Goal: Task Accomplishment & Management: Use online tool/utility

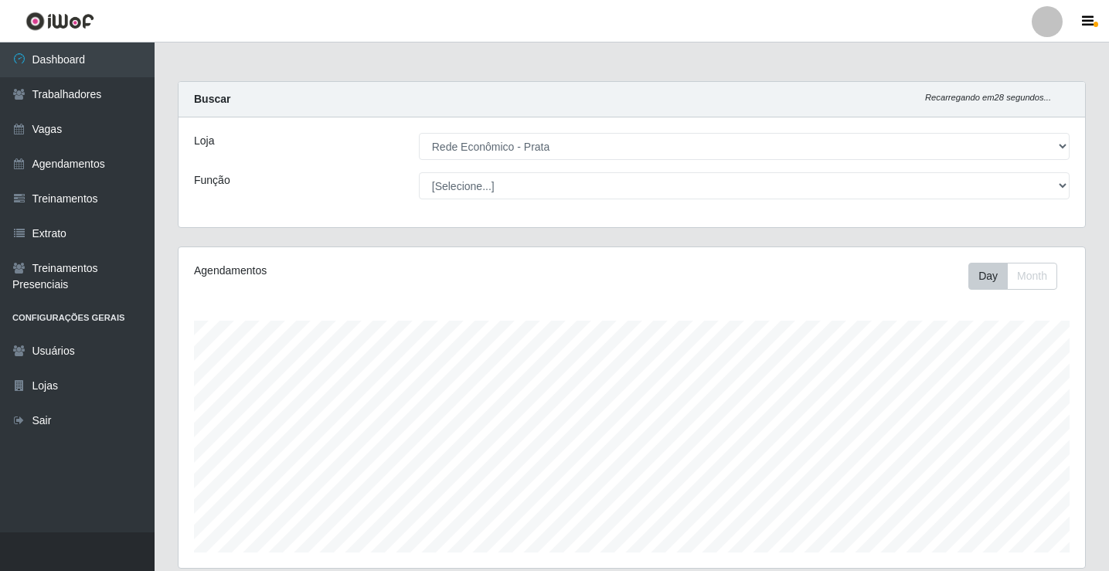
select select "192"
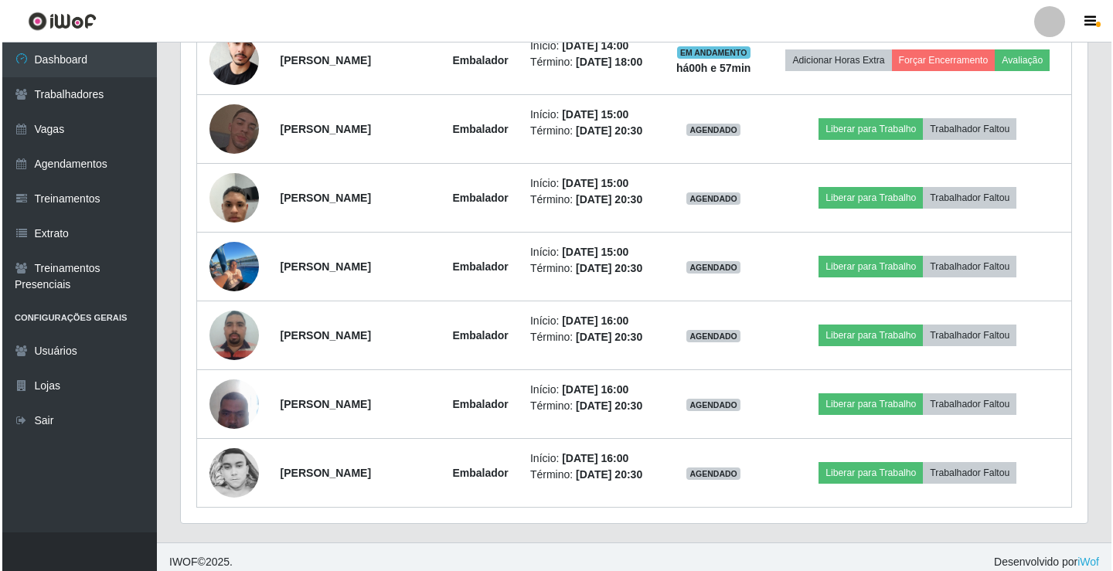
scroll to position [937, 0]
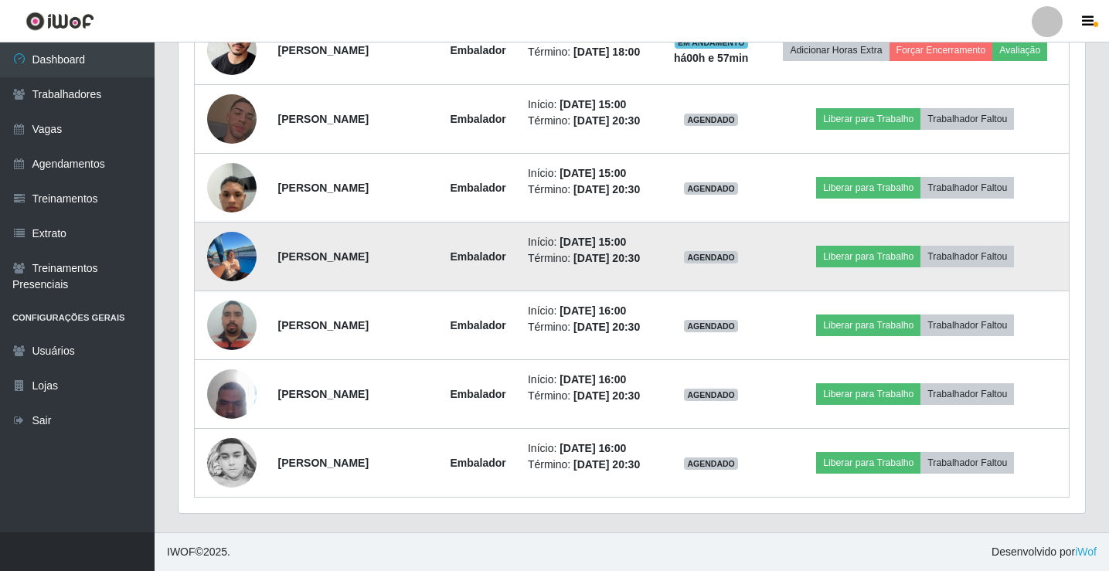
click at [228, 262] on img at bounding box center [231, 257] width 49 height 70
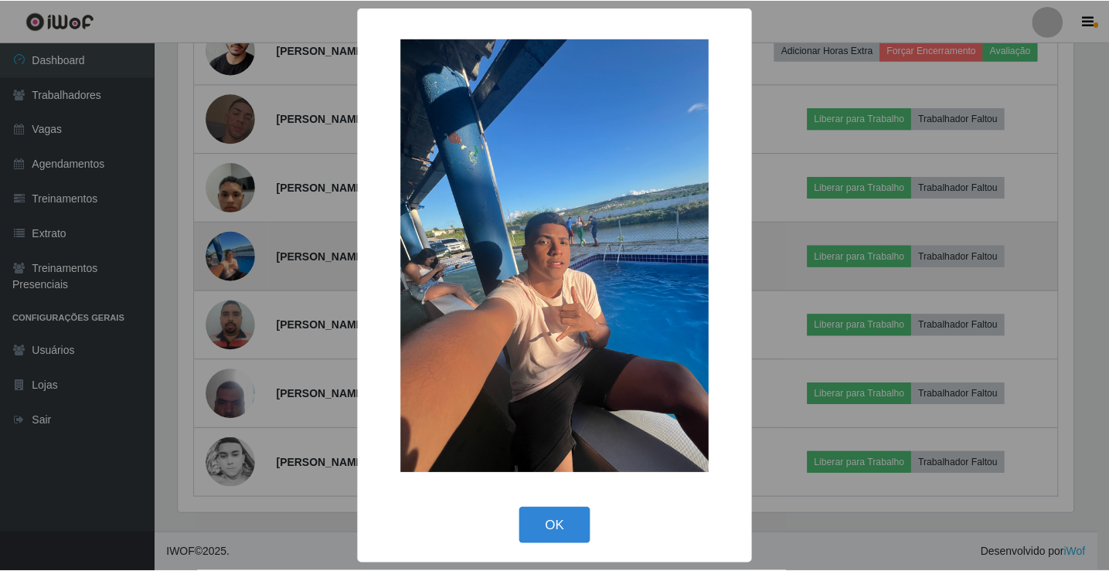
scroll to position [321, 899]
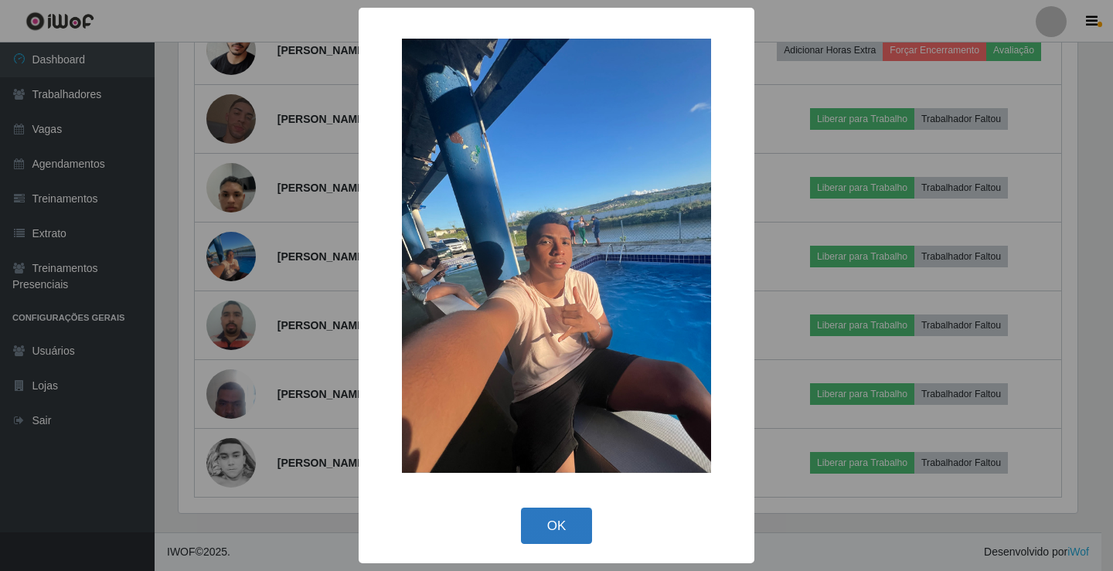
click at [550, 532] on button "OK" at bounding box center [557, 526] width 72 height 36
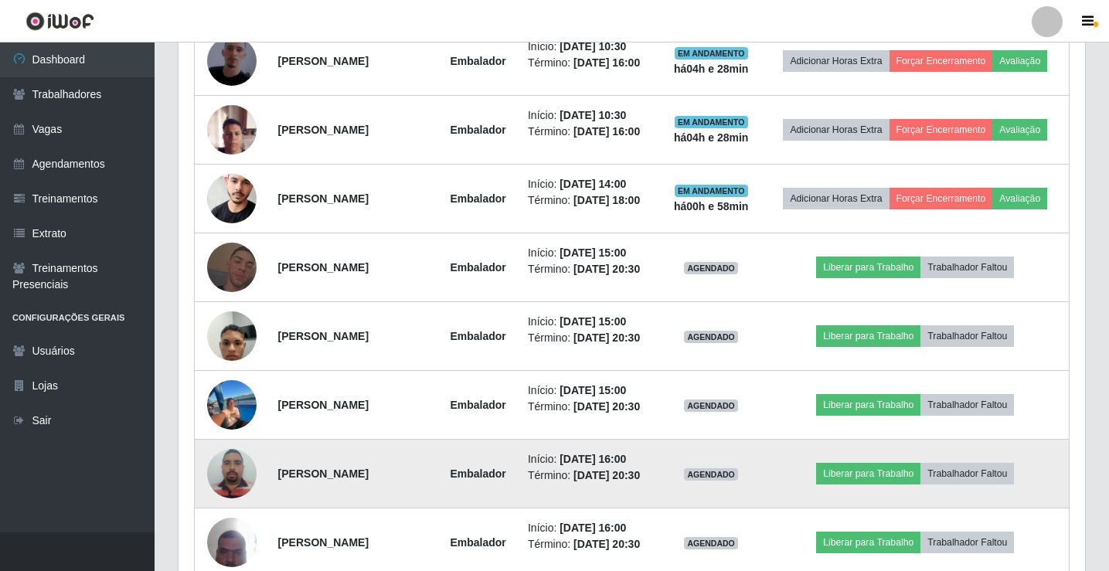
scroll to position [782, 0]
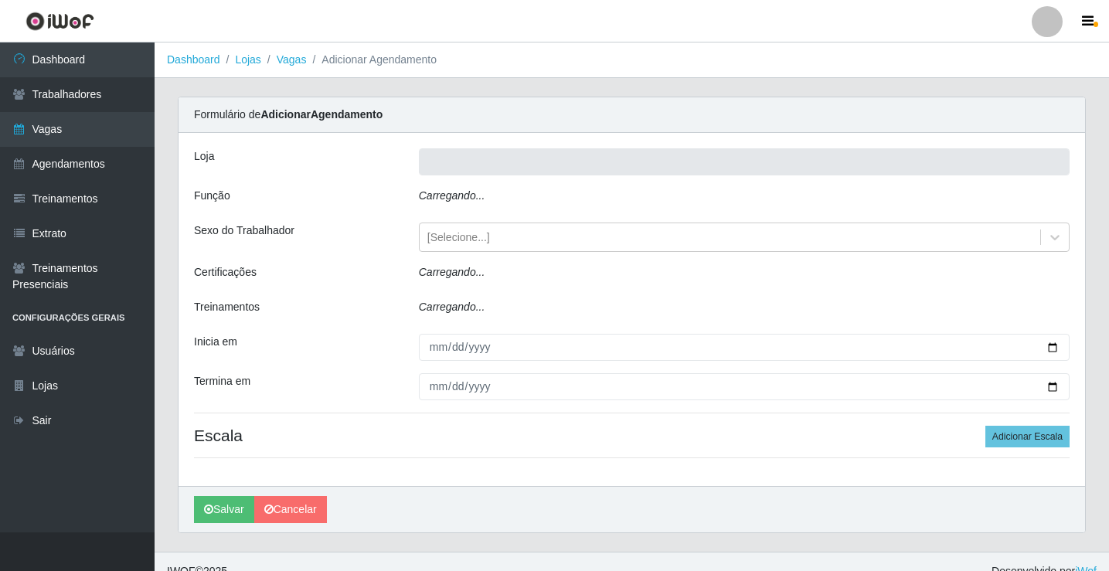
type input "Rede Econômico - Prata"
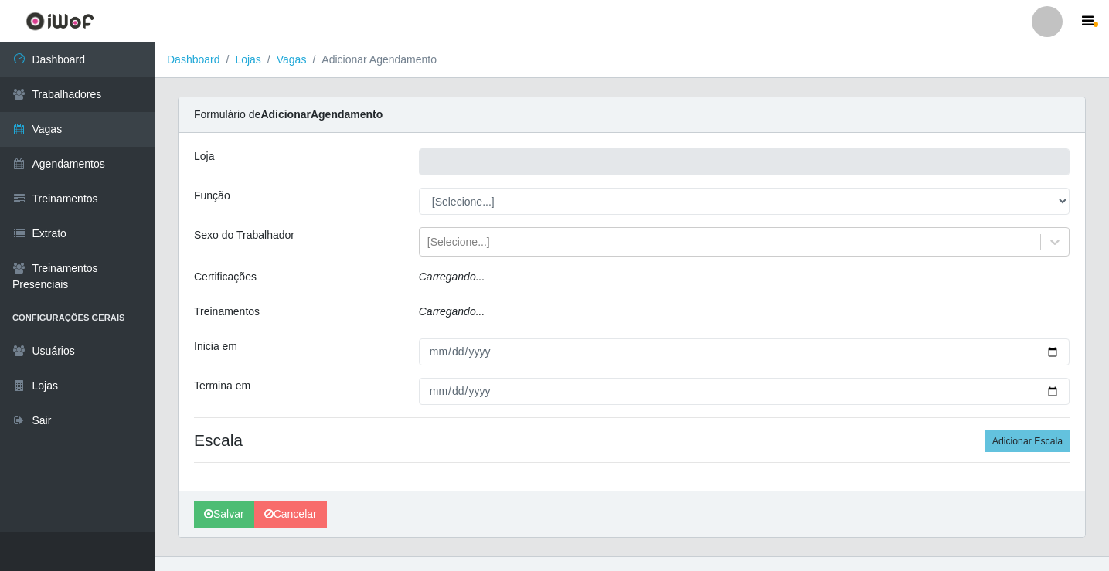
type input "Rede Econômico - Prata"
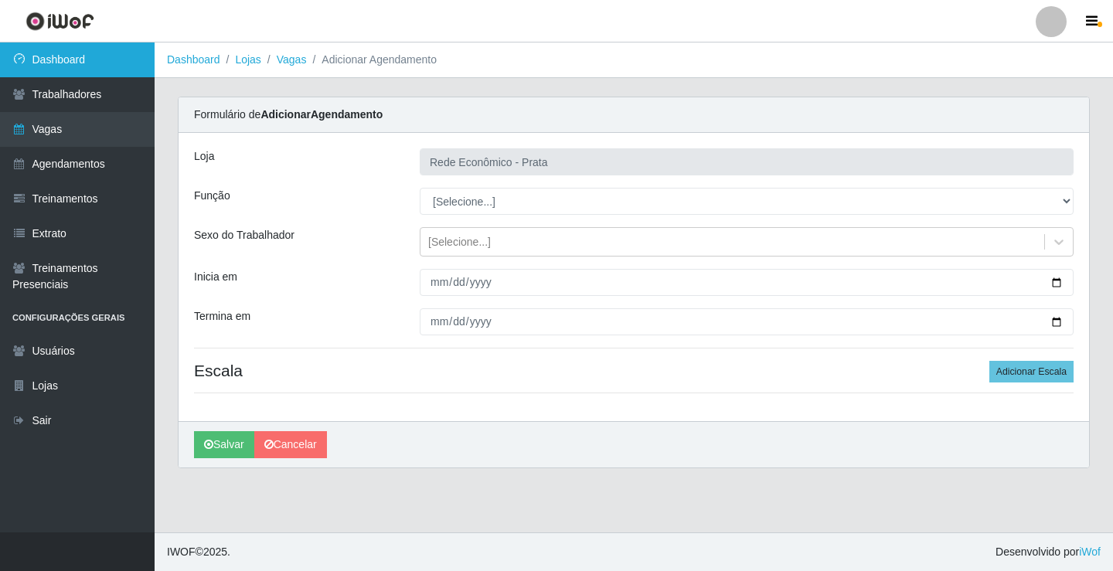
click at [63, 60] on link "Dashboard" at bounding box center [77, 60] width 155 height 35
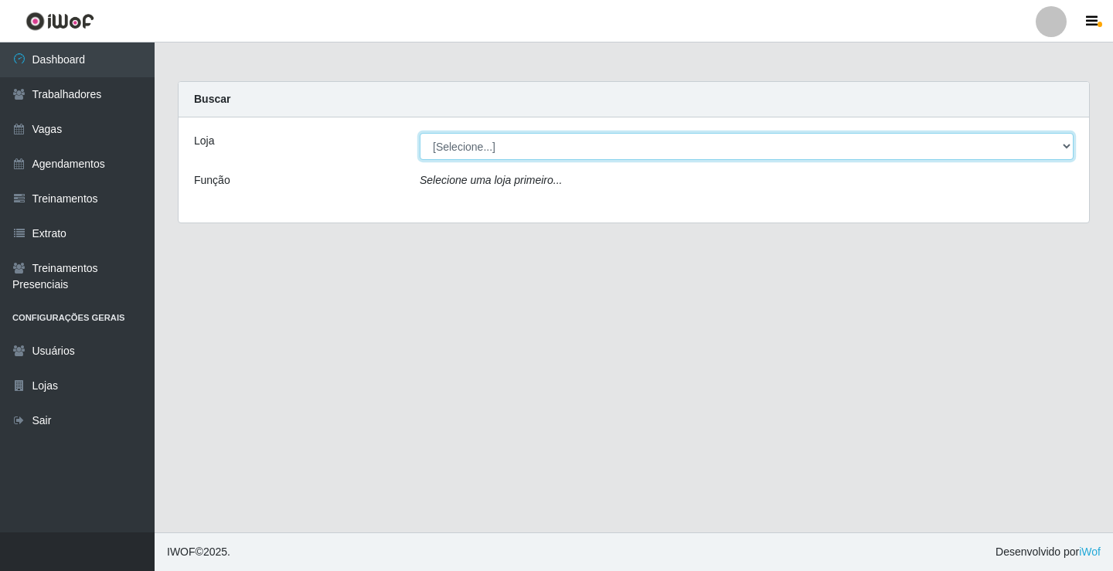
click at [1069, 140] on select "[Selecione...] Rede Econômico - Prata" at bounding box center [747, 146] width 654 height 27
select select "192"
click at [420, 133] on select "[Selecione...] Rede Econômico - Prata" at bounding box center [747, 146] width 654 height 27
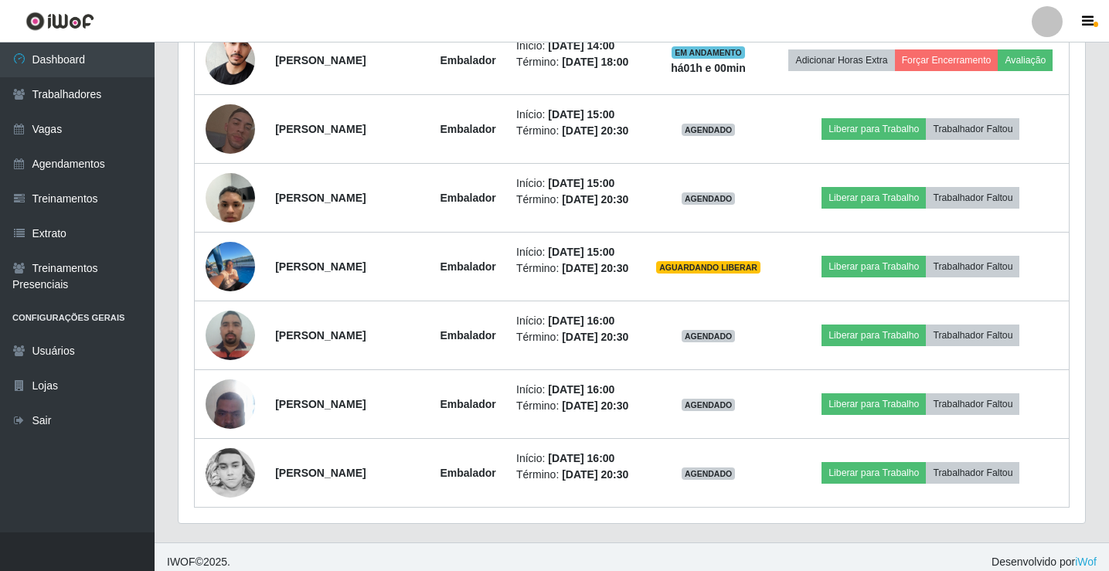
scroll to position [927, 0]
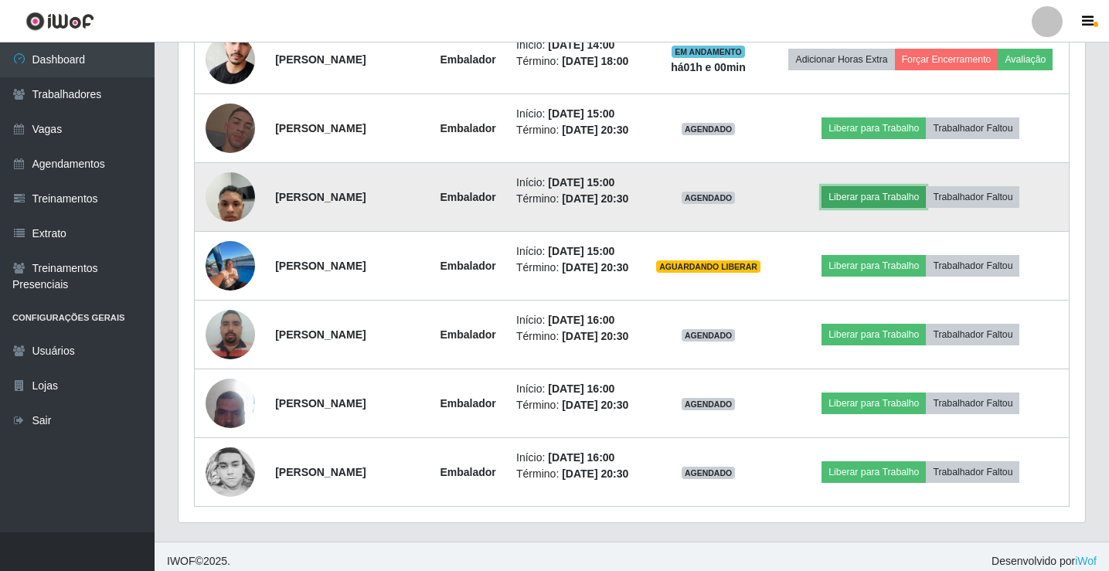
click at [872, 208] on button "Liberar para Trabalho" at bounding box center [874, 197] width 104 height 22
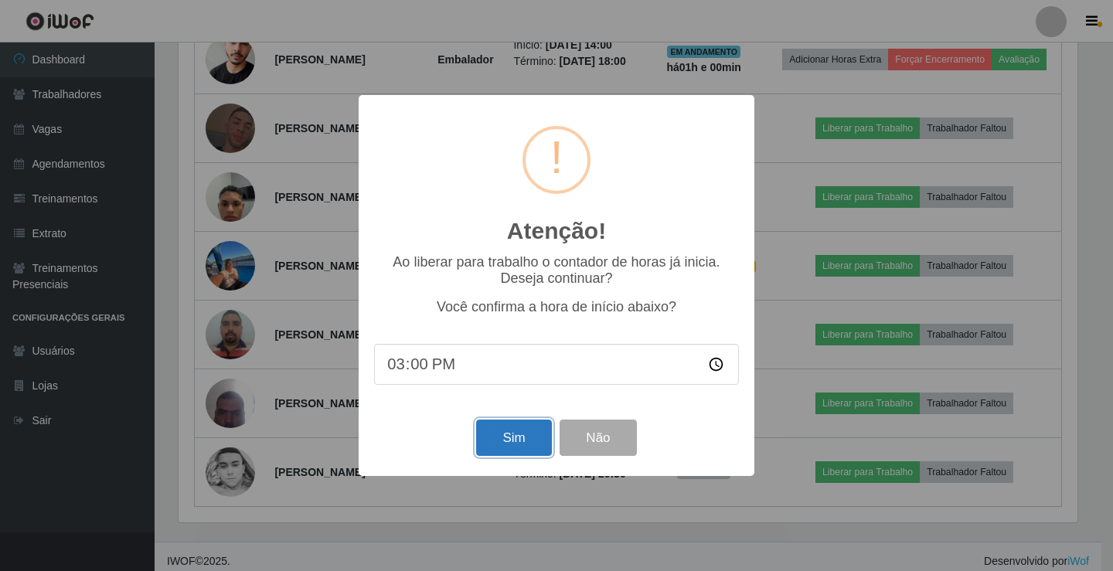
click at [524, 434] on button "Sim" at bounding box center [513, 438] width 75 height 36
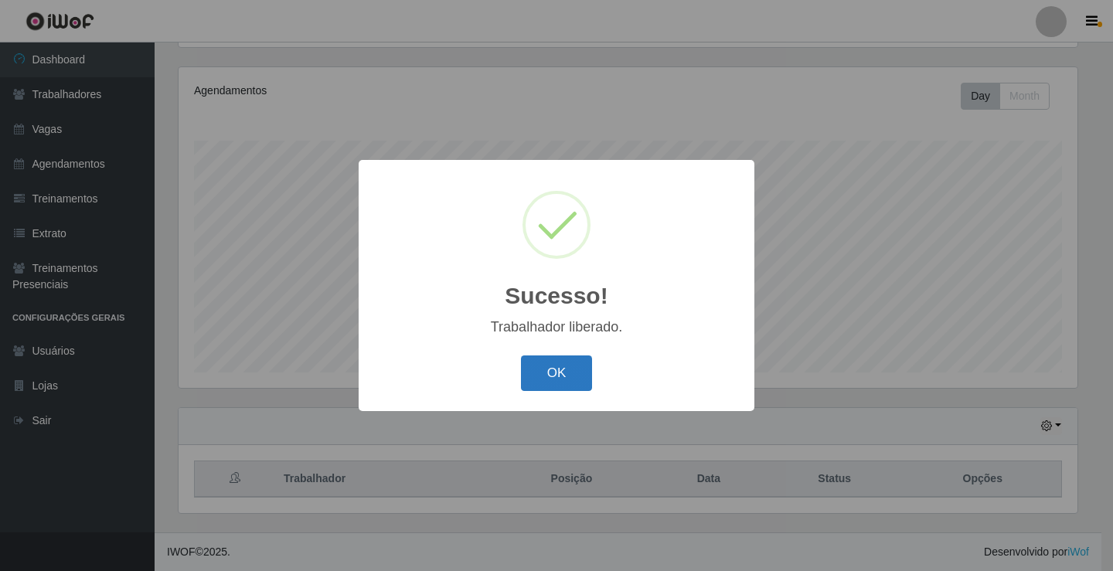
click at [573, 377] on button "OK" at bounding box center [557, 374] width 72 height 36
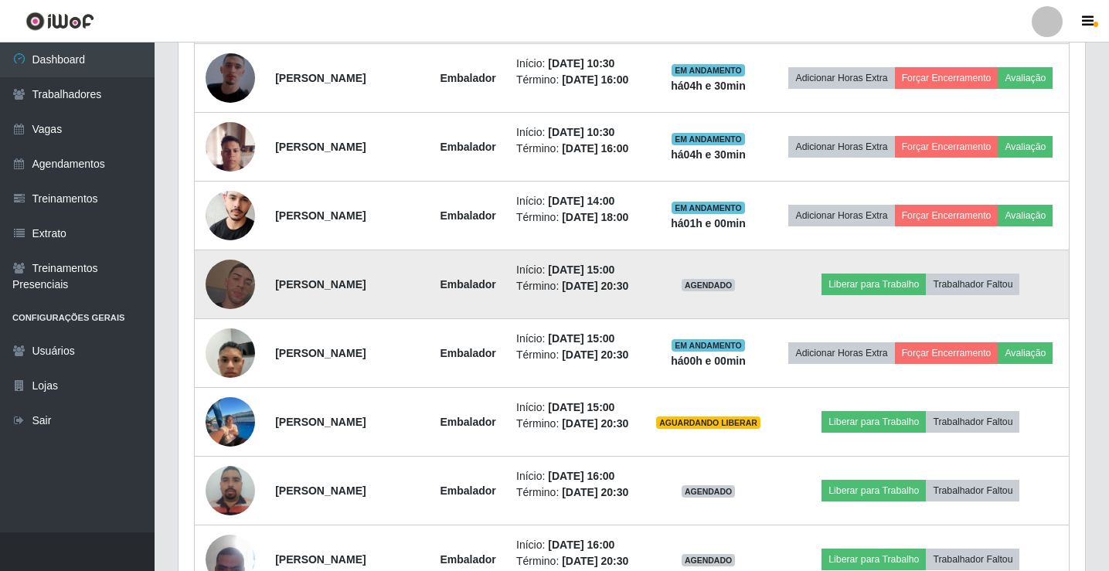
scroll to position [798, 0]
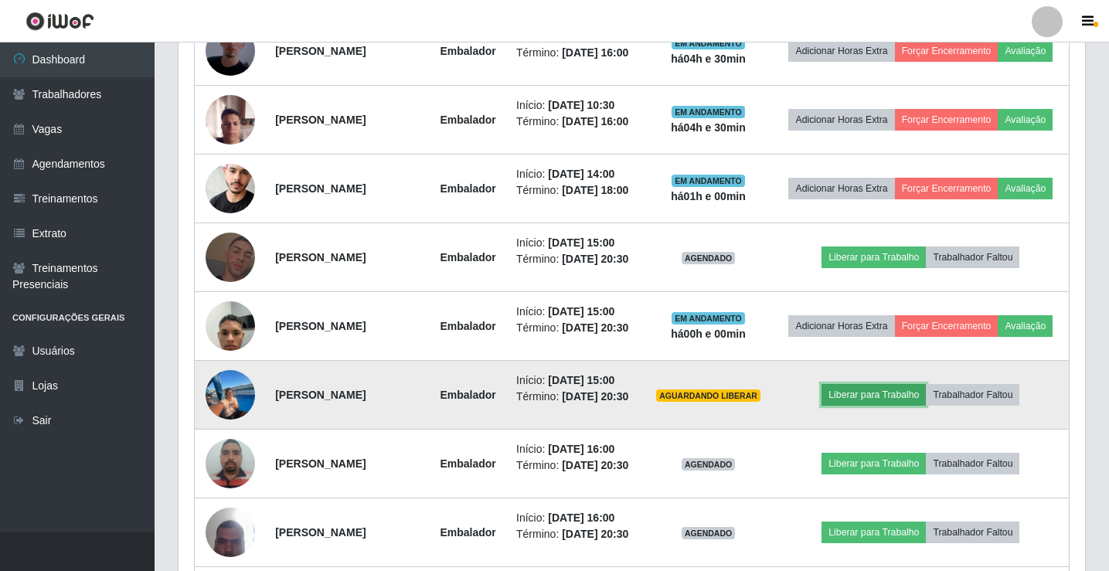
click at [900, 406] on button "Liberar para Trabalho" at bounding box center [874, 395] width 104 height 22
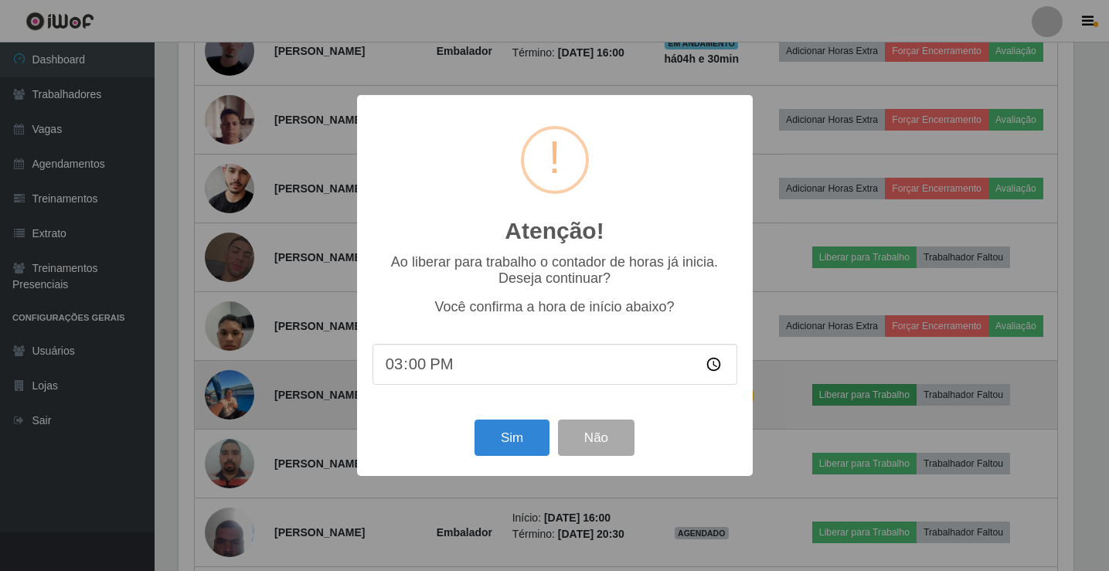
scroll to position [321, 899]
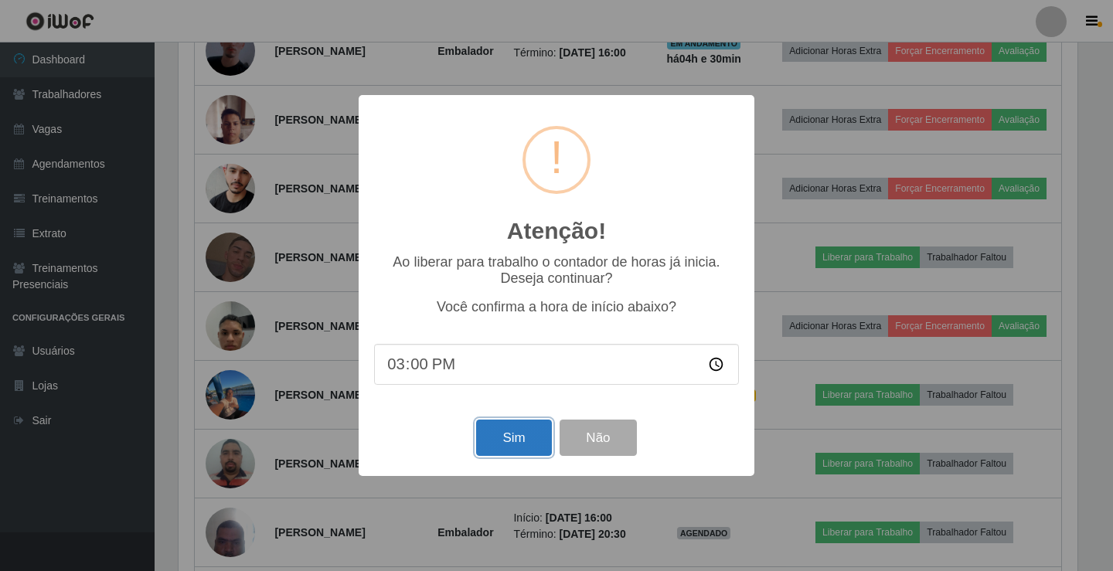
click at [499, 439] on button "Sim" at bounding box center [513, 438] width 75 height 36
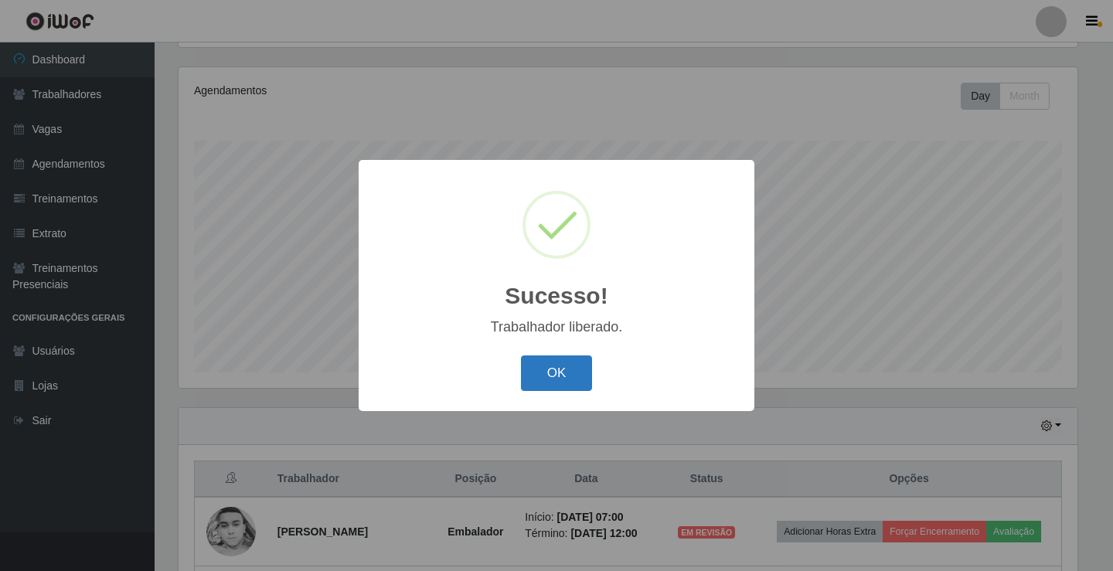
click at [562, 379] on button "OK" at bounding box center [557, 374] width 72 height 36
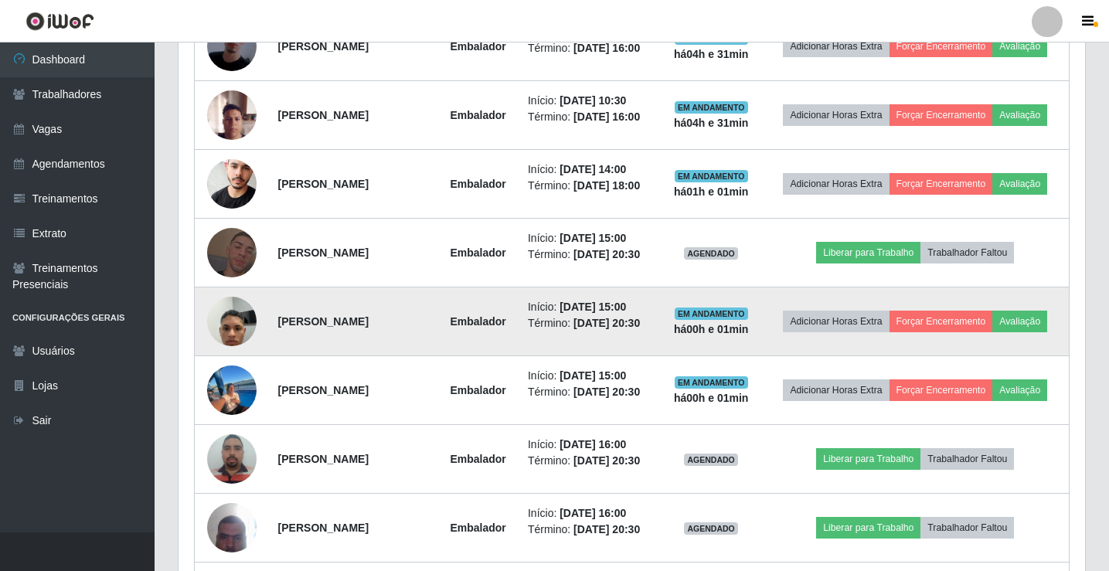
scroll to position [782, 0]
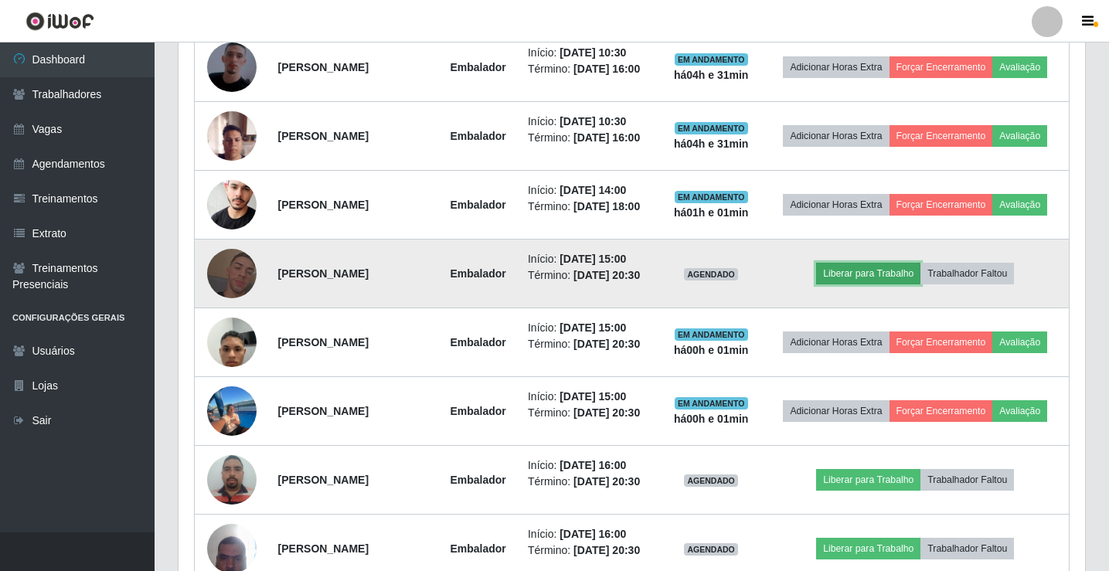
click at [873, 277] on button "Liberar para Trabalho" at bounding box center [868, 274] width 104 height 22
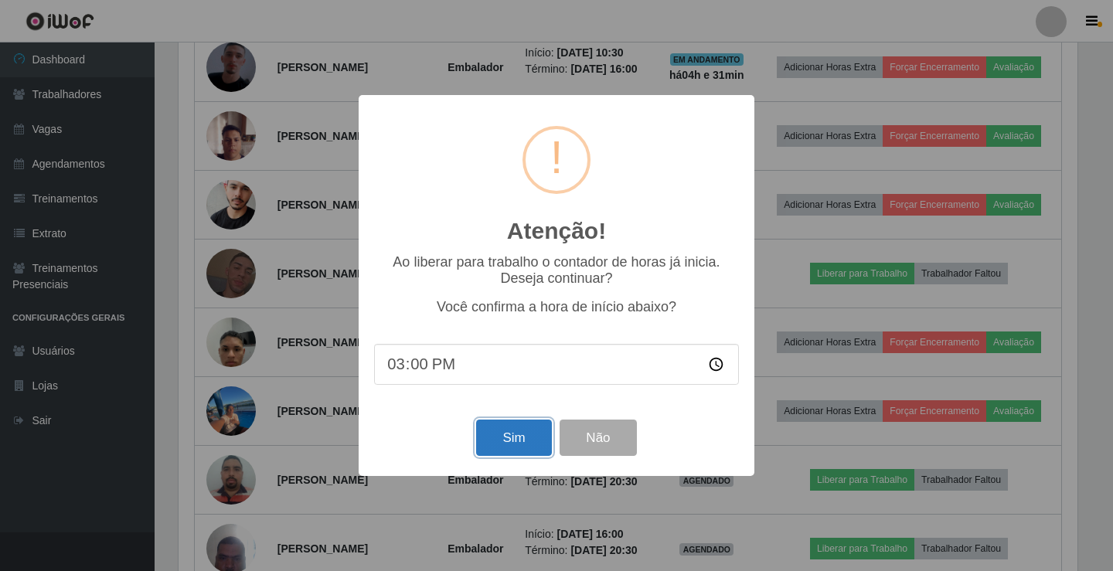
click at [503, 449] on button "Sim" at bounding box center [513, 438] width 75 height 36
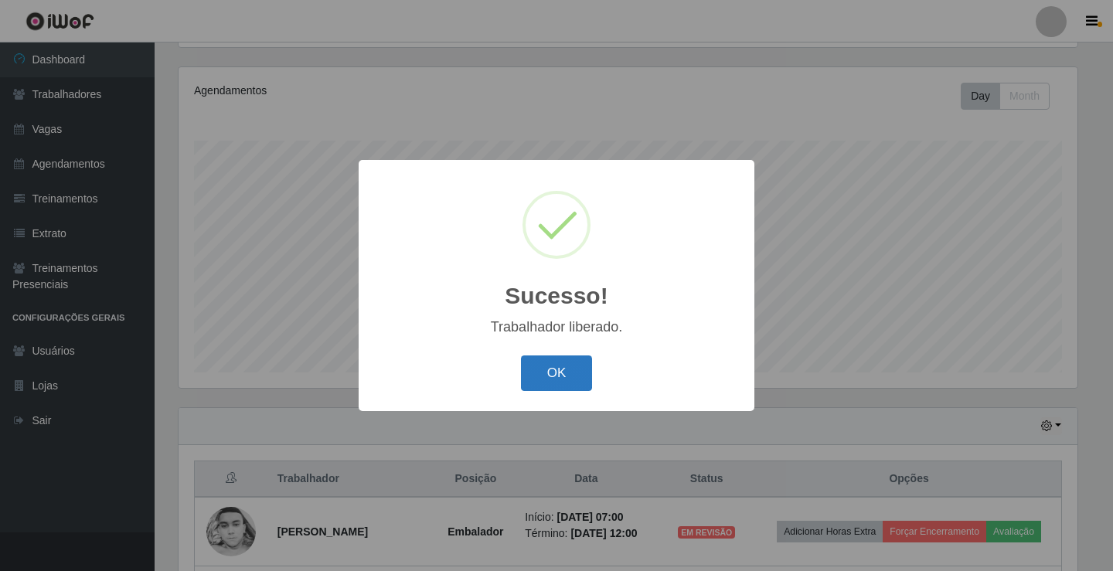
click at [534, 371] on button "OK" at bounding box center [557, 374] width 72 height 36
